Goal: Find specific page/section: Find specific page/section

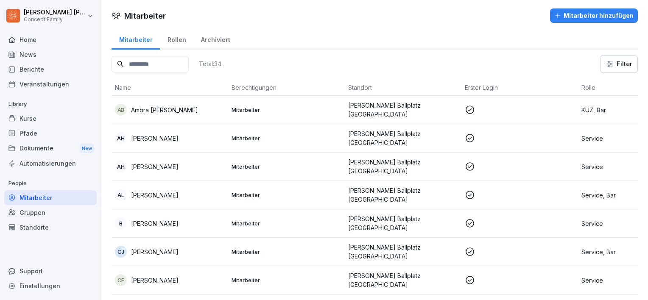
click at [50, 66] on div "Berichte" at bounding box center [50, 69] width 92 height 15
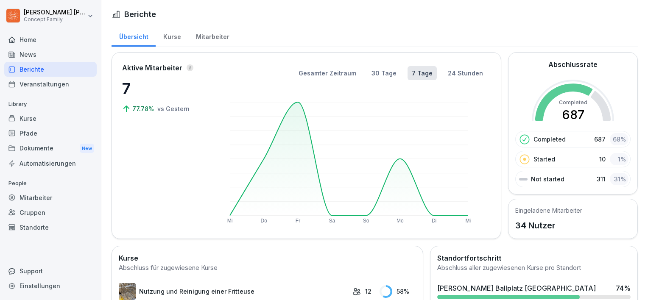
click at [214, 42] on div "Mitarbeiter" at bounding box center [212, 36] width 48 height 22
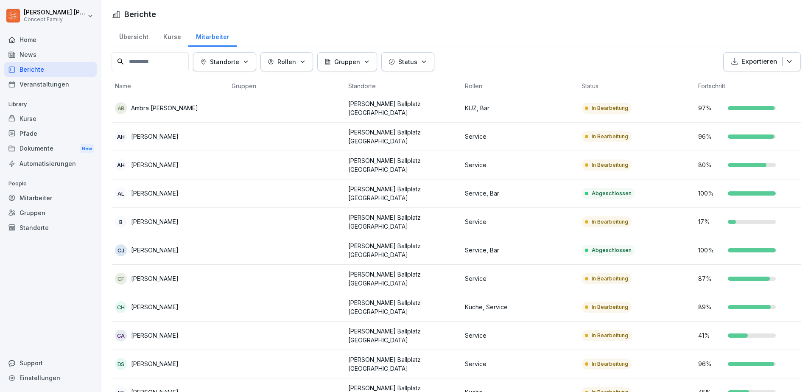
click at [328, 110] on td at bounding box center [286, 108] width 117 height 28
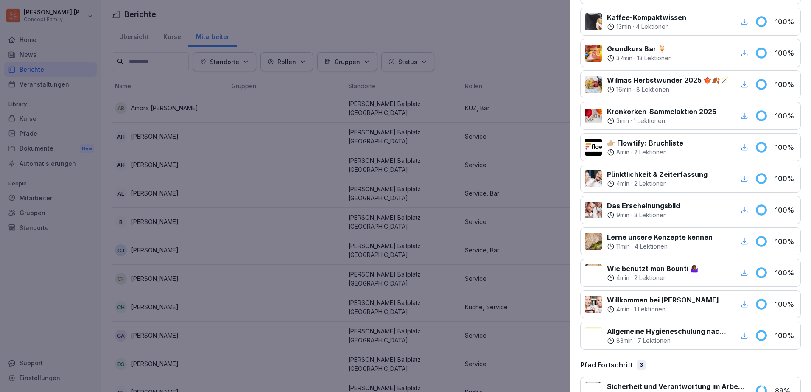
scroll to position [414, 0]
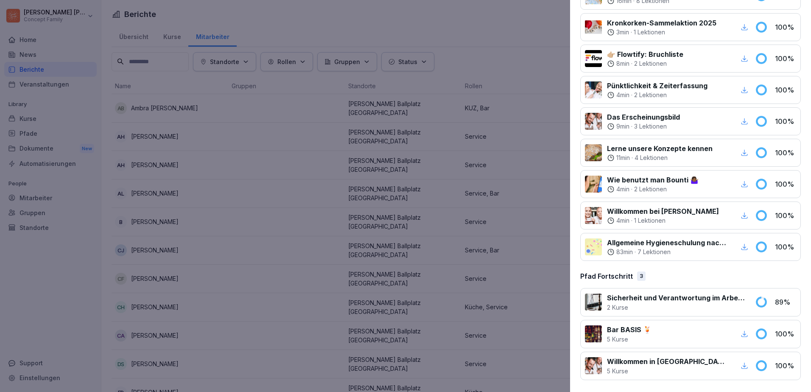
click at [460, 28] on div at bounding box center [405, 196] width 811 height 392
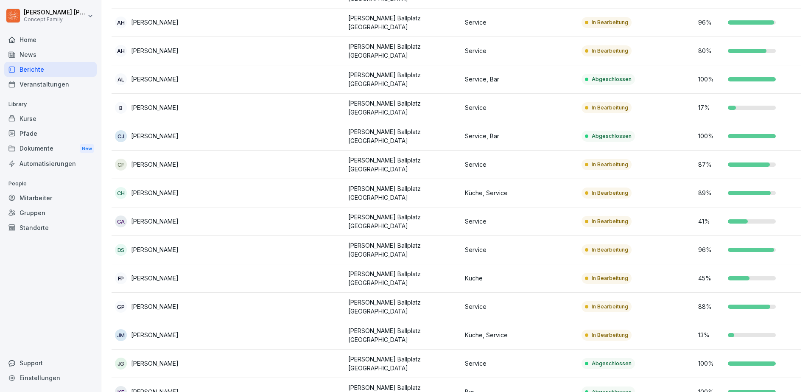
scroll to position [127, 0]
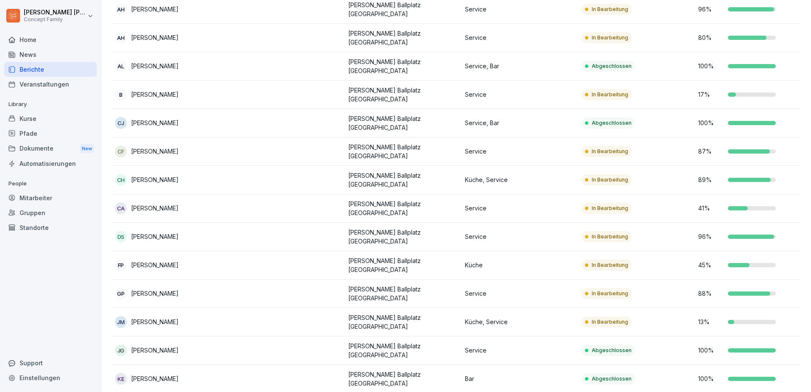
click at [501, 232] on p "Service" at bounding box center [520, 236] width 110 height 9
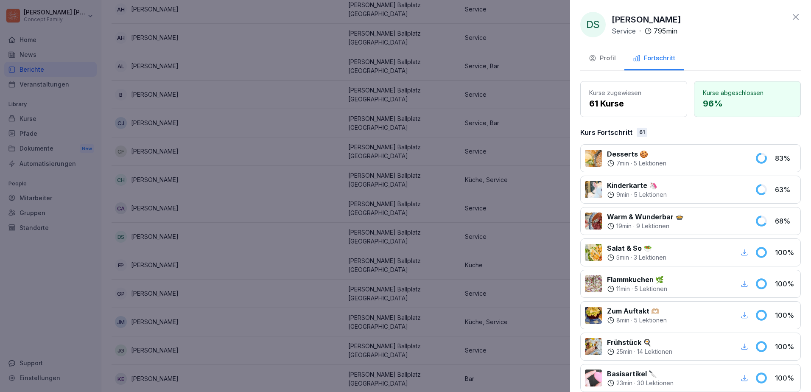
click at [501, 227] on div at bounding box center [405, 196] width 811 height 392
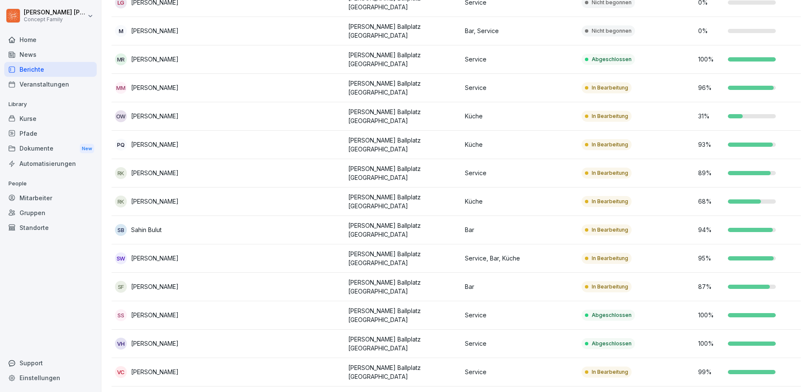
scroll to position [646, 0]
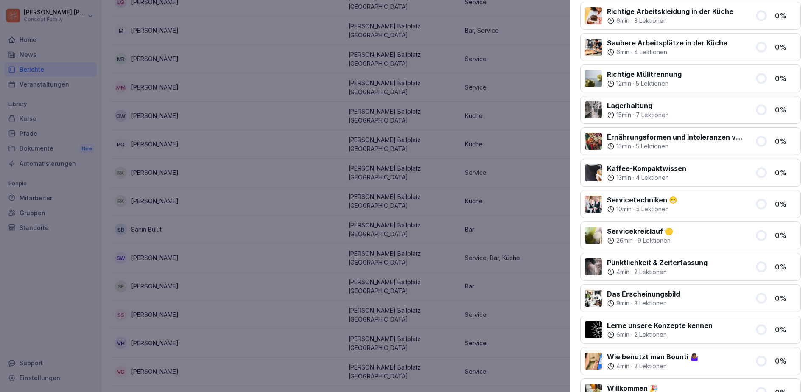
scroll to position [976, 0]
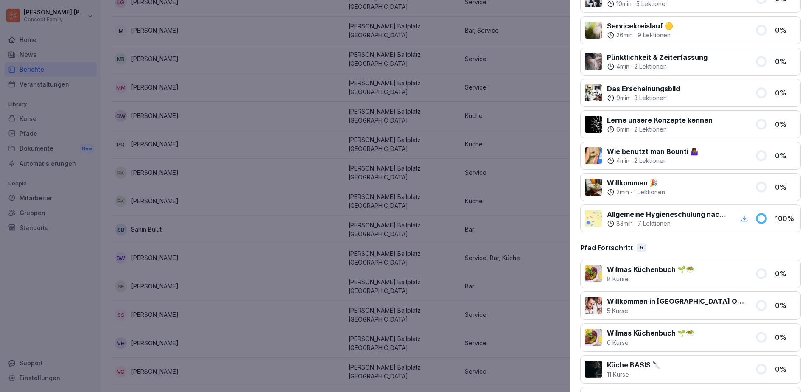
click at [62, 300] on div at bounding box center [405, 196] width 811 height 392
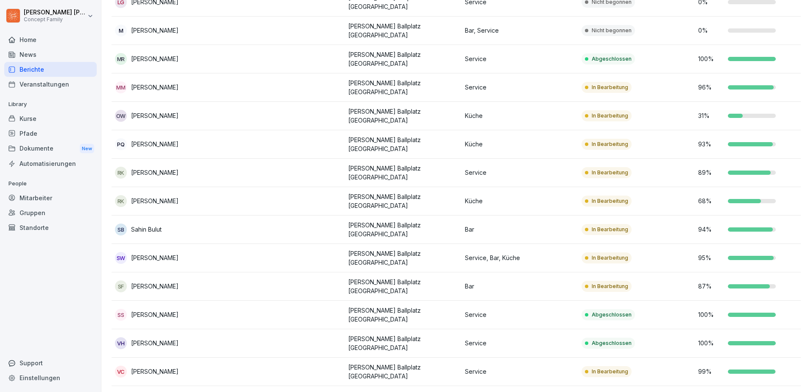
drag, startPoint x: 35, startPoint y: 321, endPoint x: 48, endPoint y: 11, distance: 310.0
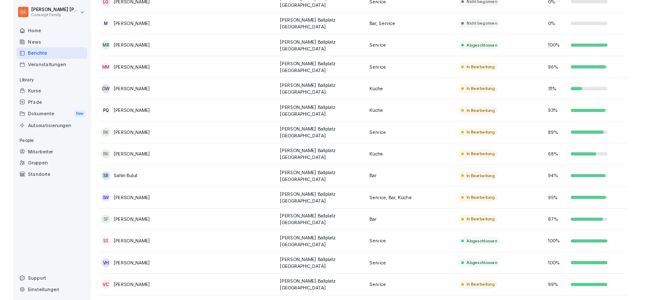
scroll to position [645, 0]
